Goal: Task Accomplishment & Management: Complete application form

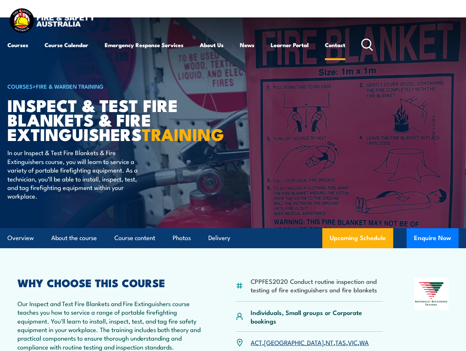
click at [334, 47] on link "Contact" at bounding box center [335, 45] width 20 height 18
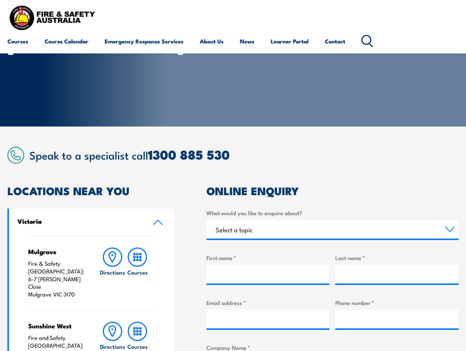
scroll to position [149, 0]
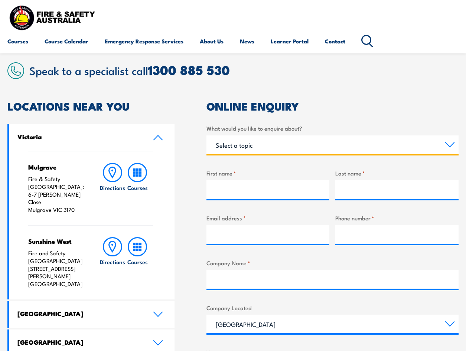
click at [229, 144] on select "Select a topic Training Emergency Response Services General Enquiry" at bounding box center [333, 145] width 252 height 19
select select "Training"
click at [207, 136] on select "Select a topic Training Emergency Response Services General Enquiry" at bounding box center [333, 145] width 252 height 19
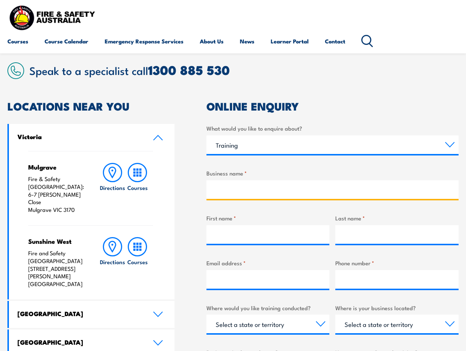
click at [250, 192] on input "Business name *" at bounding box center [333, 190] width 252 height 19
type input "Ward Civil & Environmental Engineering"
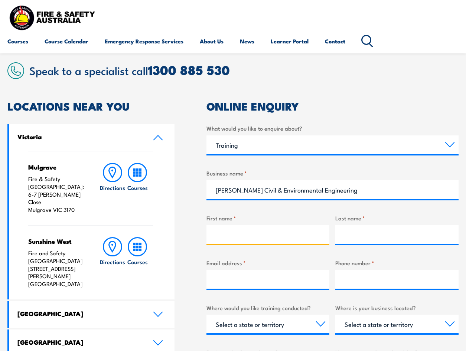
type input "Ward Civil"
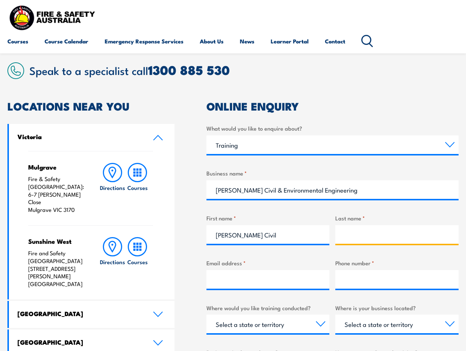
type input "Katie Foley"
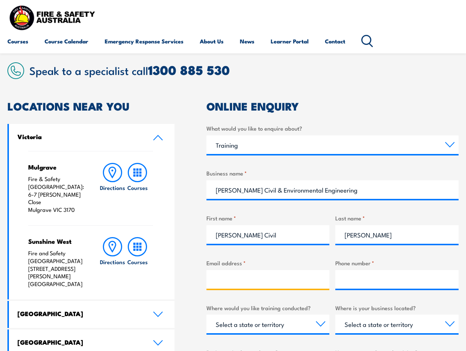
type input "katie.foley@wardcivil.com.au"
type input "0413241847"
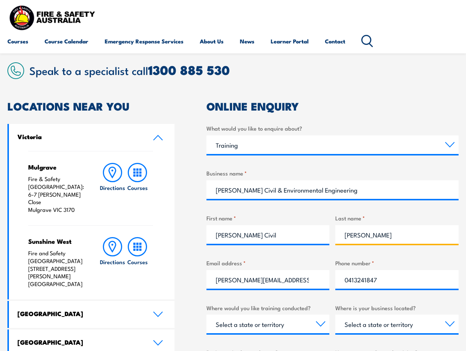
drag, startPoint x: 358, startPoint y: 234, endPoint x: 341, endPoint y: 235, distance: 17.5
click at [341, 235] on input "Katie Foley" at bounding box center [397, 235] width 123 height 19
type input "Foley"
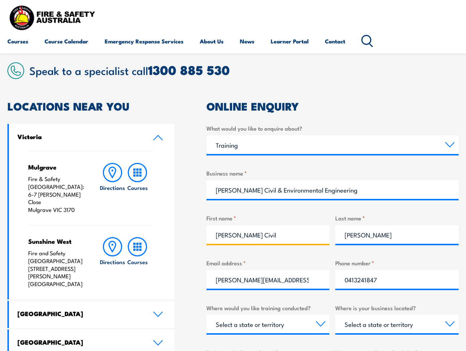
drag, startPoint x: 262, startPoint y: 236, endPoint x: 184, endPoint y: 243, distance: 79.1
click at [189, 242] on div "LOCATIONS NEAR YOU Victoria Mulgrave Fire & Safety Australia: 6-7 Hartnett Clos…" at bounding box center [232, 316] width 451 height 431
paste input "Katie"
type input "Katie"
click at [178, 256] on div "LOCATIONS NEAR YOU Victoria Mulgrave Fire & Safety Australia: 6-7 Hartnett Clos…" at bounding box center [232, 316] width 451 height 431
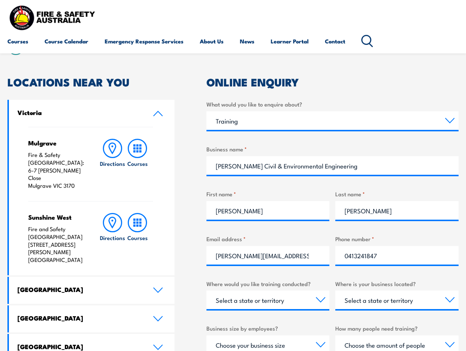
scroll to position [223, 0]
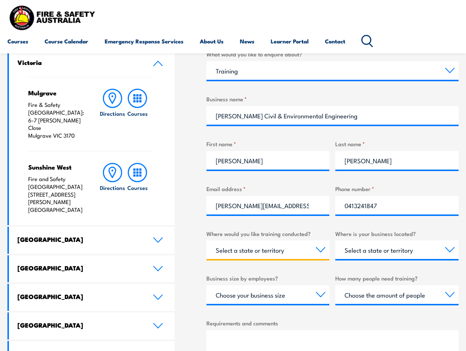
click at [314, 255] on select "Select a state or territory Nationally - multiple locations QLD NSW VIC SA ACT …" at bounding box center [268, 250] width 123 height 19
select select "[GEOGRAPHIC_DATA]"
click at [207, 241] on select "Select a state or territory Nationally - multiple locations QLD NSW VIC SA ACT …" at bounding box center [268, 250] width 123 height 19
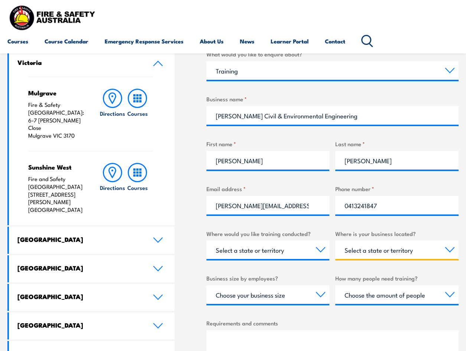
click at [404, 248] on select "Select a state or territory QLD NSW VIC SA ACT WA TAS NT" at bounding box center [397, 250] width 123 height 19
select select "[GEOGRAPHIC_DATA]"
click at [336, 241] on select "Select a state or territory QLD NSW VIC SA ACT WA TAS NT" at bounding box center [397, 250] width 123 height 19
click at [317, 300] on select "Choose your business size 1 to 19 20 to 199 200+" at bounding box center [268, 295] width 123 height 19
click at [189, 258] on div "LOCATIONS NEAR YOU Victoria Mulgrave Fire & Safety Australia: 6-7 Hartnett Clos…" at bounding box center [232, 242] width 451 height 431
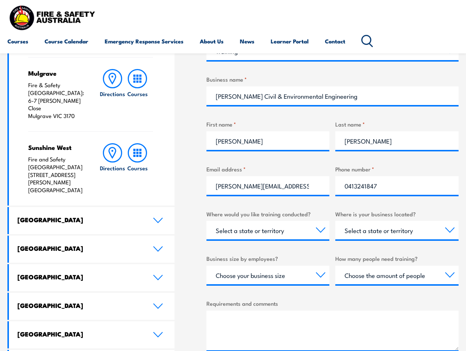
scroll to position [260, 0]
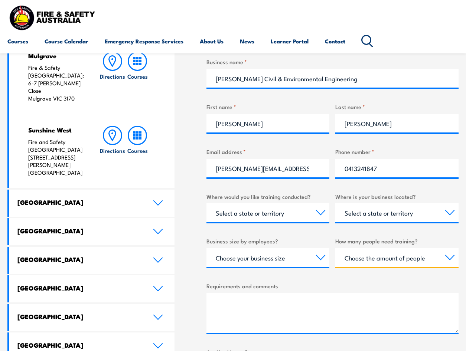
click at [370, 263] on select "Choose the amount of people 1 to 4 5 to 19 20+" at bounding box center [397, 258] width 123 height 19
select select "1 to 4"
click at [336, 249] on select "Choose the amount of people 1 to 4 5 to 19 20+" at bounding box center [397, 258] width 123 height 19
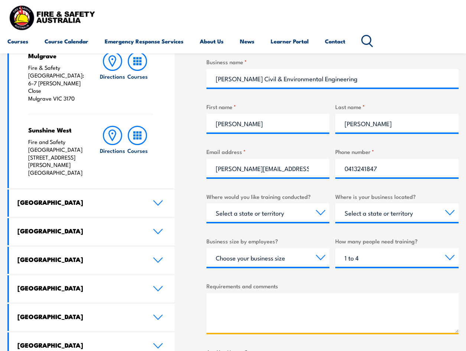
click at [240, 296] on textarea "Requirements and comments" at bounding box center [333, 314] width 252 height 40
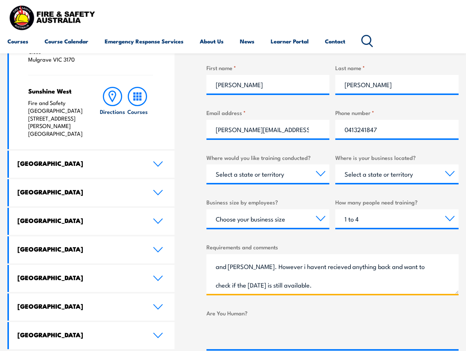
scroll to position [409, 0]
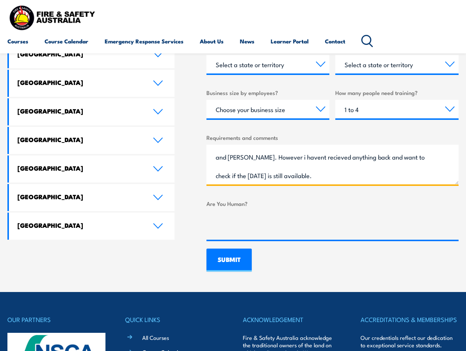
type textarea "I enquired about Fire extinguisher tagging course for myself Katie Foley and Ka…"
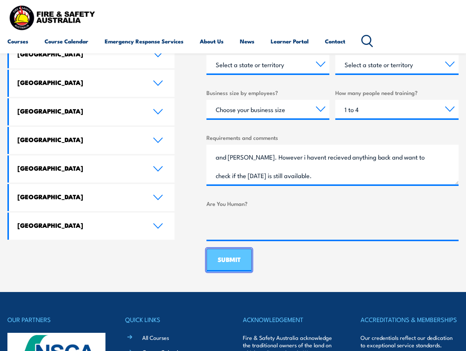
click at [230, 264] on input "SUBMIT" at bounding box center [229, 260] width 45 height 23
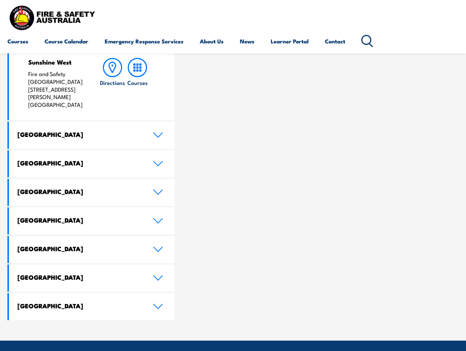
scroll to position [186, 0]
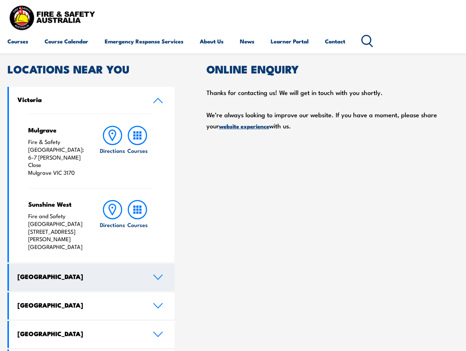
click at [49, 273] on h4 "New South Wales" at bounding box center [79, 277] width 124 height 8
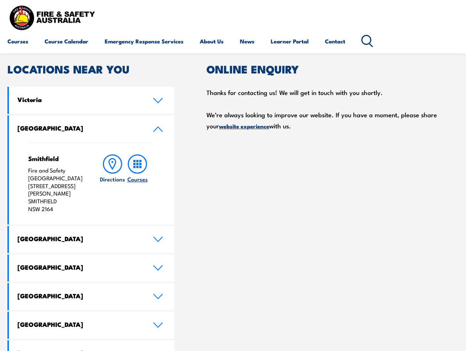
click at [136, 169] on icon at bounding box center [137, 164] width 19 height 19
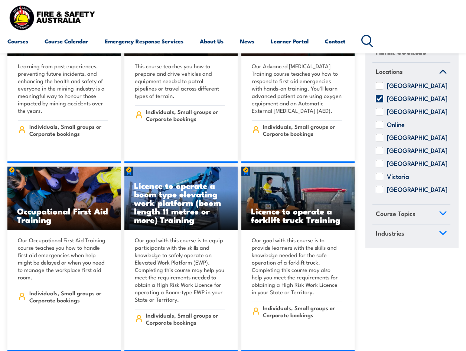
scroll to position [3344, 0]
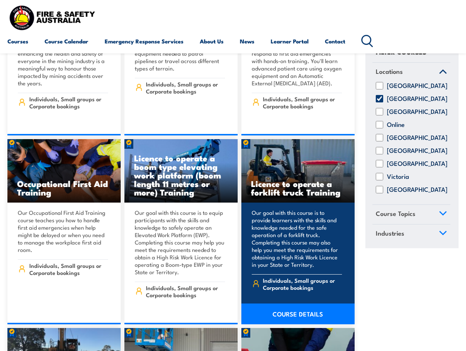
click at [295, 310] on link "COURSE DETAILS" at bounding box center [298, 314] width 113 height 21
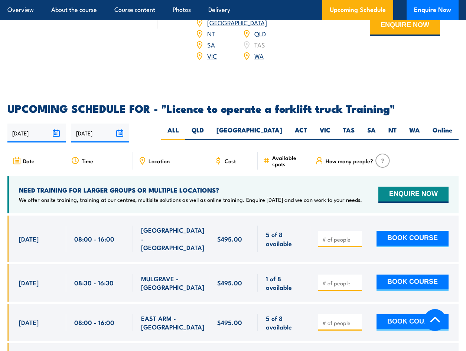
scroll to position [1152, 0]
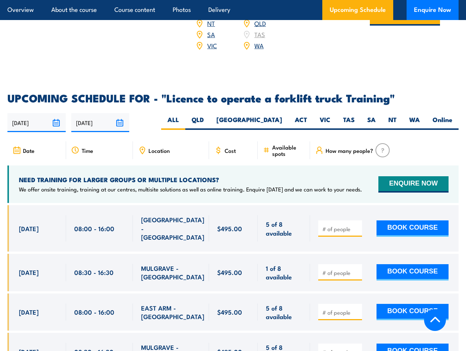
click at [266, 113] on div "19/09/2025 18/03/2026" at bounding box center [232, 122] width 451 height 19
click at [270, 116] on label "[GEOGRAPHIC_DATA]" at bounding box center [249, 123] width 78 height 14
click at [282, 116] on input "[GEOGRAPHIC_DATA]" at bounding box center [284, 118] width 5 height 5
radio input "true"
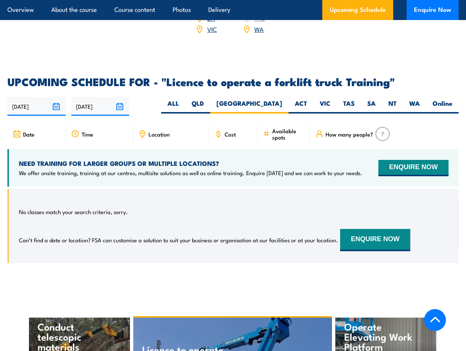
scroll to position [1076, 0]
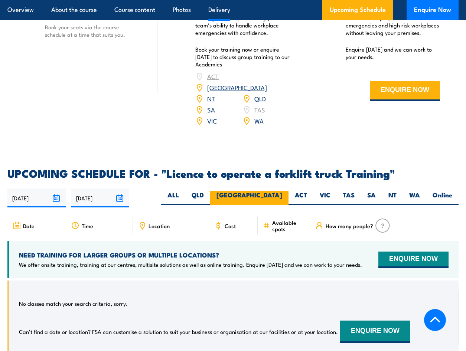
click at [279, 191] on label "[GEOGRAPHIC_DATA]" at bounding box center [249, 198] width 78 height 14
click at [282, 191] on input "[GEOGRAPHIC_DATA]" at bounding box center [284, 193] width 5 height 5
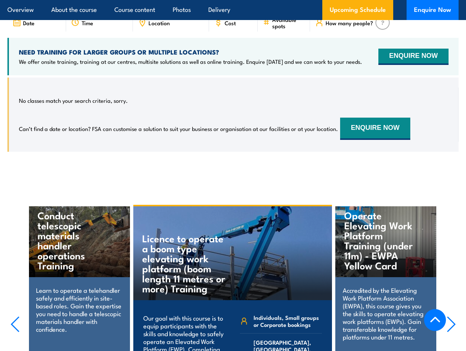
scroll to position [1151, 0]
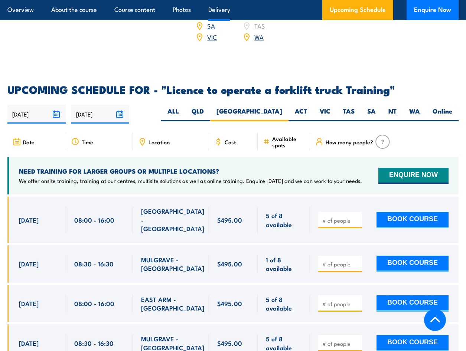
scroll to position [1077, 0]
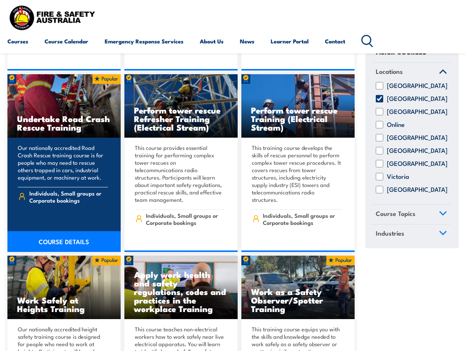
scroll to position [4942, 0]
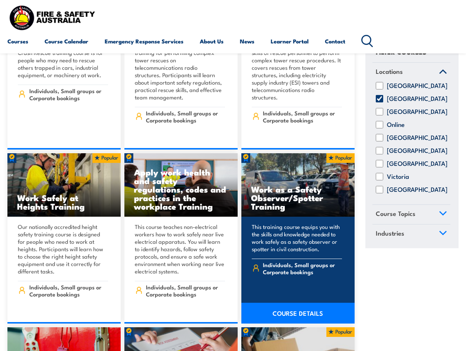
click at [291, 303] on link "COURSE DETAILS" at bounding box center [298, 313] width 113 height 21
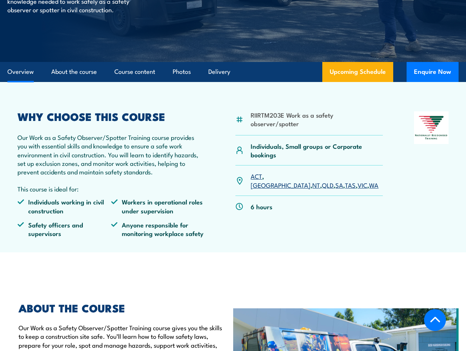
scroll to position [149, 0]
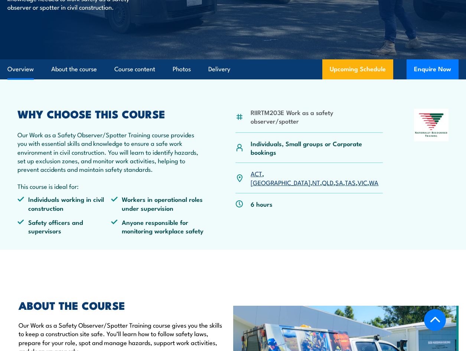
click at [270, 178] on link "[GEOGRAPHIC_DATA]" at bounding box center [281, 182] width 60 height 9
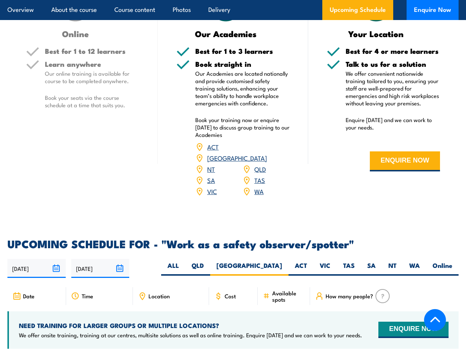
scroll to position [1051, 0]
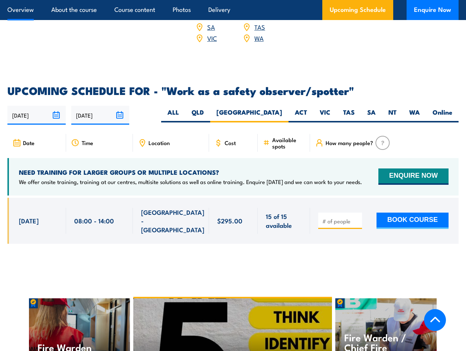
drag, startPoint x: 231, startPoint y: 1, endPoint x: 29, endPoint y: 9, distance: 201.5
drag, startPoint x: 29, startPoint y: 9, endPoint x: 73, endPoint y: 7, distance: 43.9
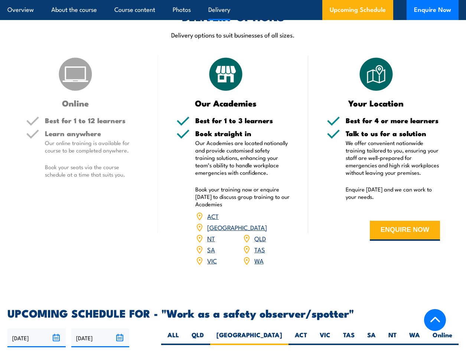
scroll to position [493, 0]
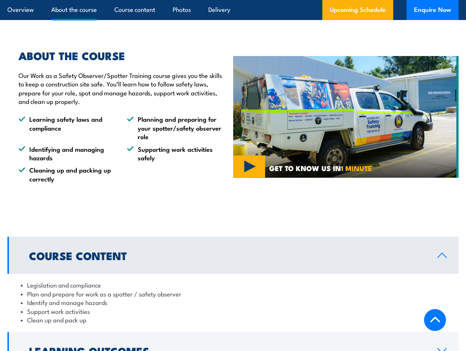
scroll to position [399, 0]
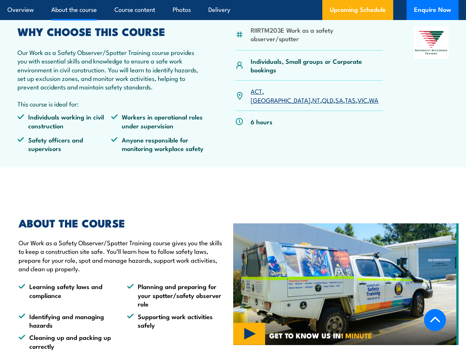
scroll to position [37, 0]
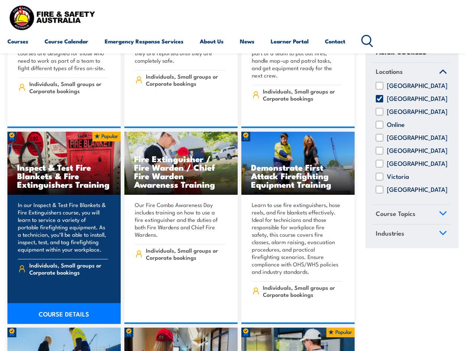
scroll to position [6242, 0]
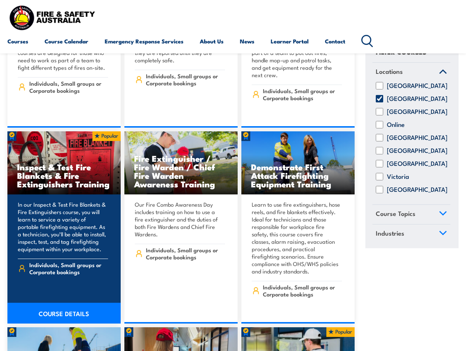
click at [49, 303] on link "COURSE DETAILS" at bounding box center [63, 313] width 113 height 21
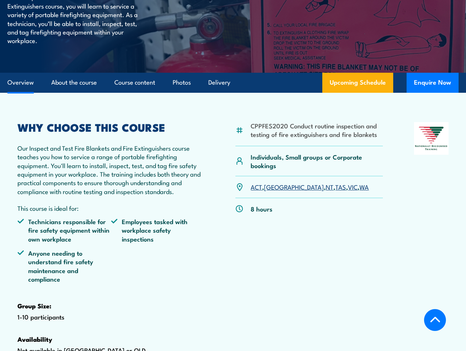
scroll to position [223, 0]
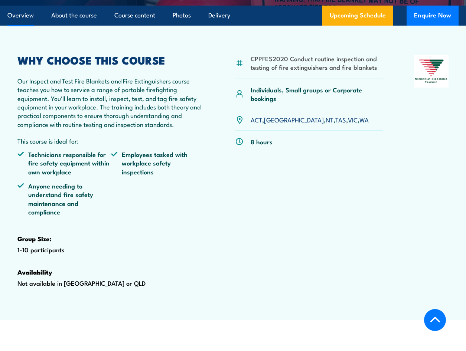
click at [273, 124] on link "[GEOGRAPHIC_DATA]" at bounding box center [294, 119] width 60 height 9
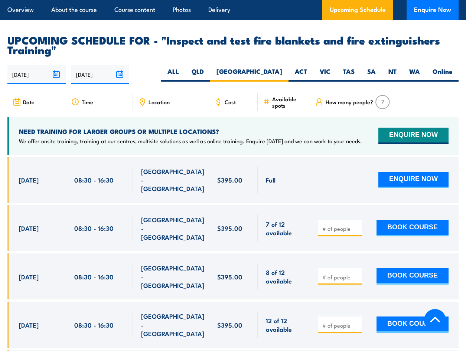
scroll to position [1358, 0]
